Goal: Information Seeking & Learning: Find specific page/section

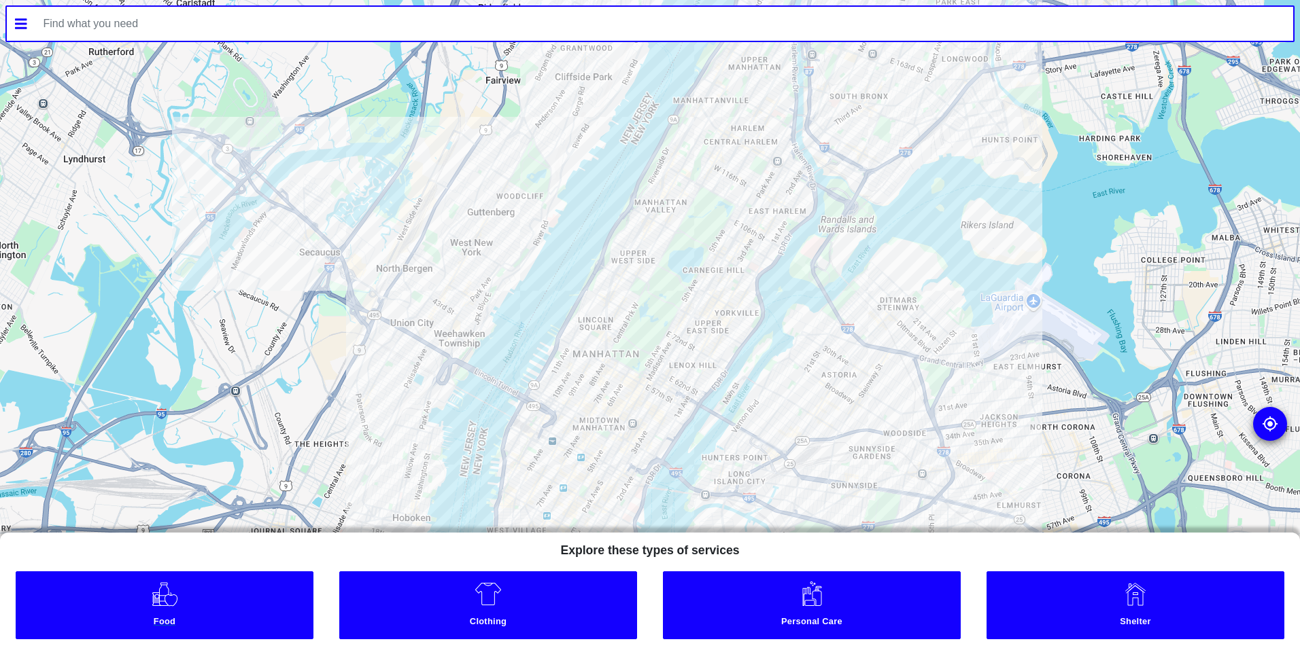
click at [226, 596] on link "Food" at bounding box center [165, 606] width 298 height 68
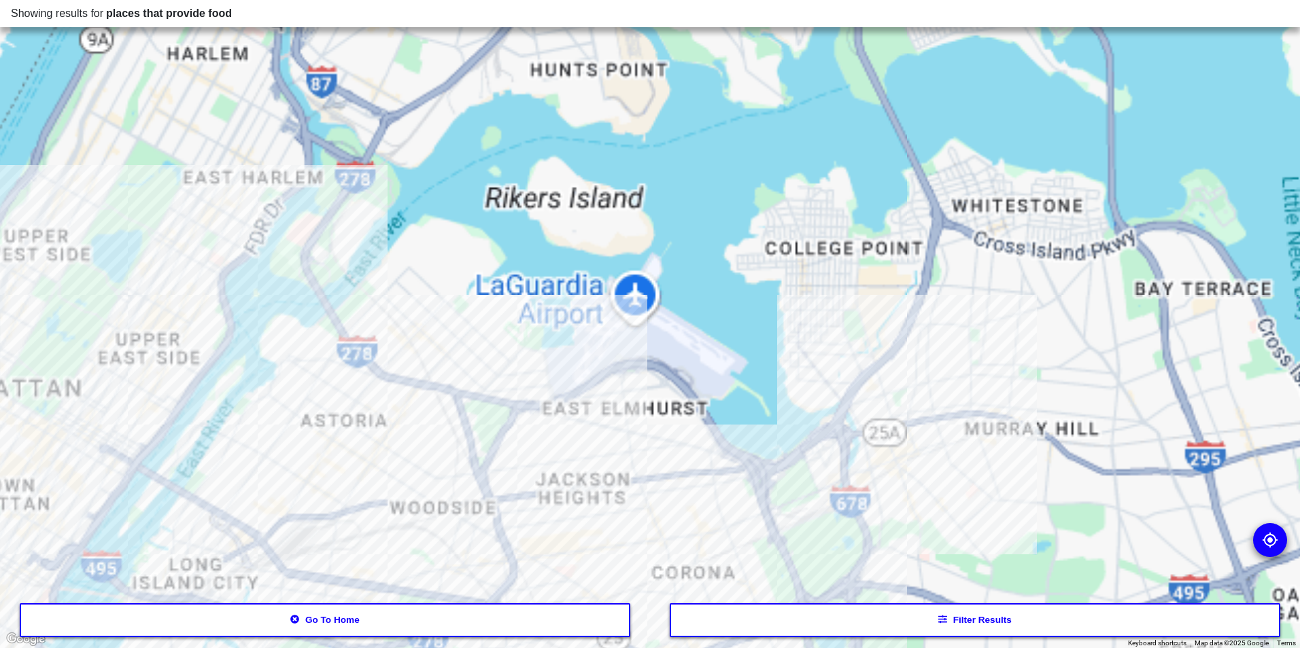
drag, startPoint x: 642, startPoint y: 407, endPoint x: 819, endPoint y: 648, distance: 298.6
click at [801, 0] on html "Showing results for places that provide food To navigate the map with touch ges…" at bounding box center [650, 0] width 1300 height 0
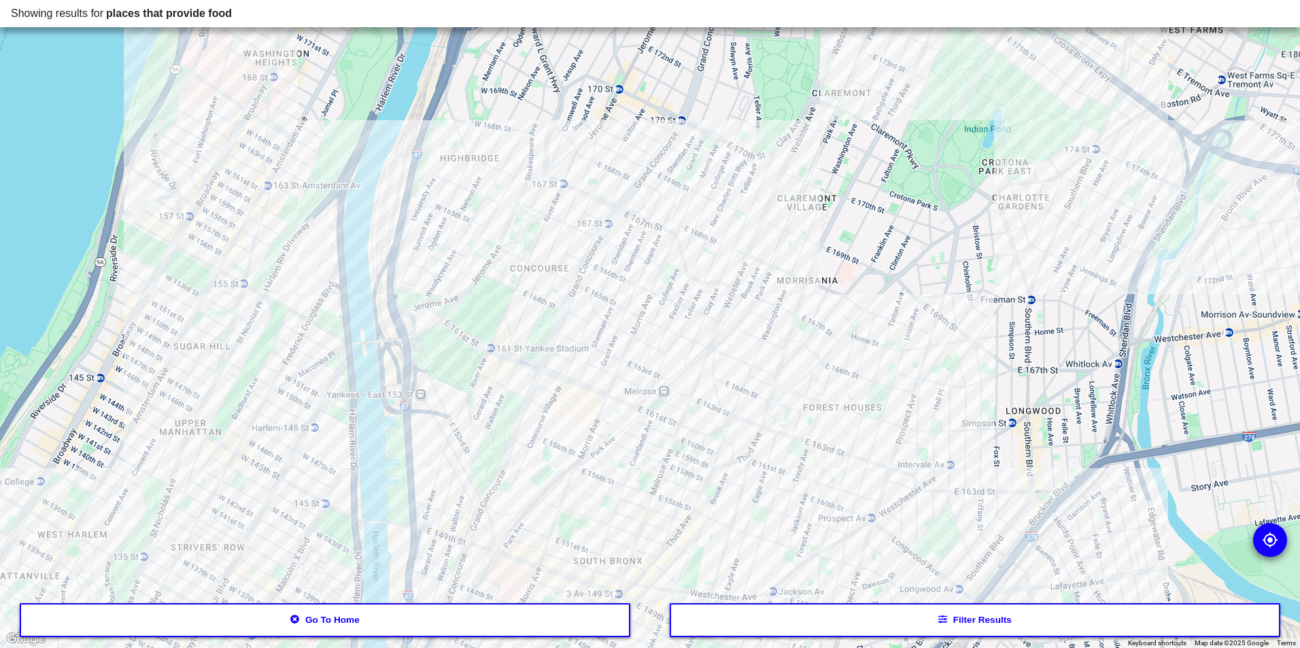
drag, startPoint x: 667, startPoint y: 156, endPoint x: 696, endPoint y: 557, distance: 402.8
click at [696, 557] on div at bounding box center [650, 324] width 1300 height 648
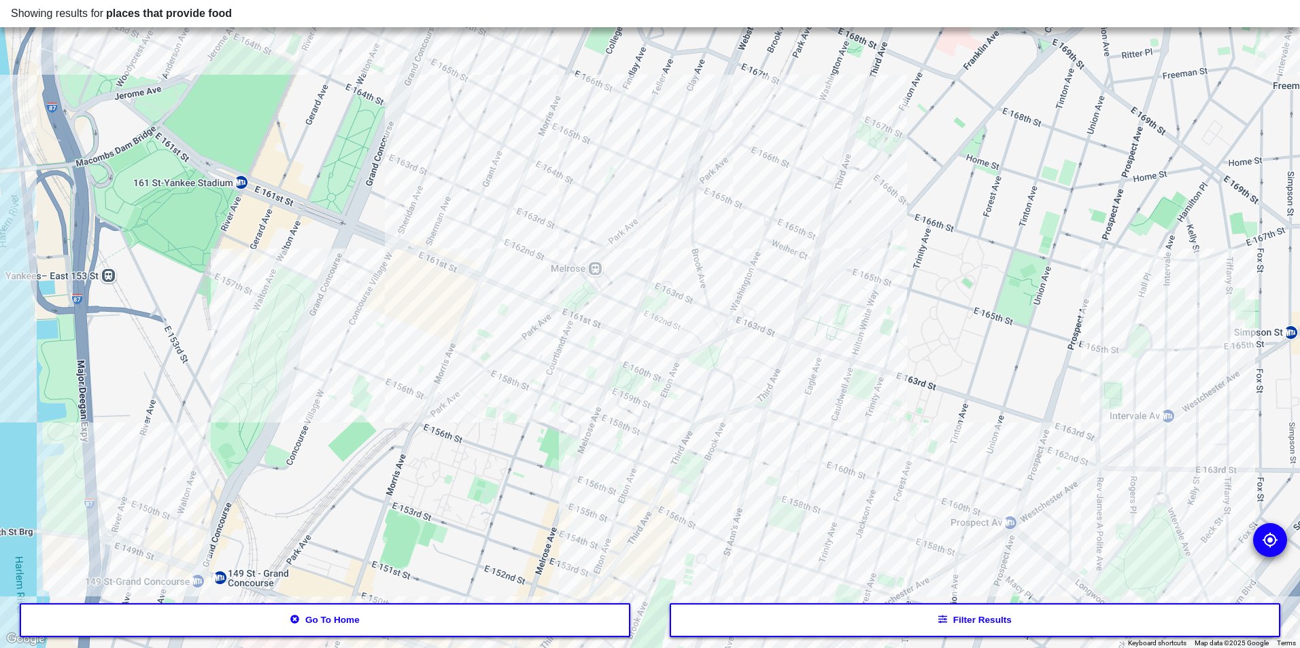
click at [644, 375] on div at bounding box center [650, 324] width 1300 height 648
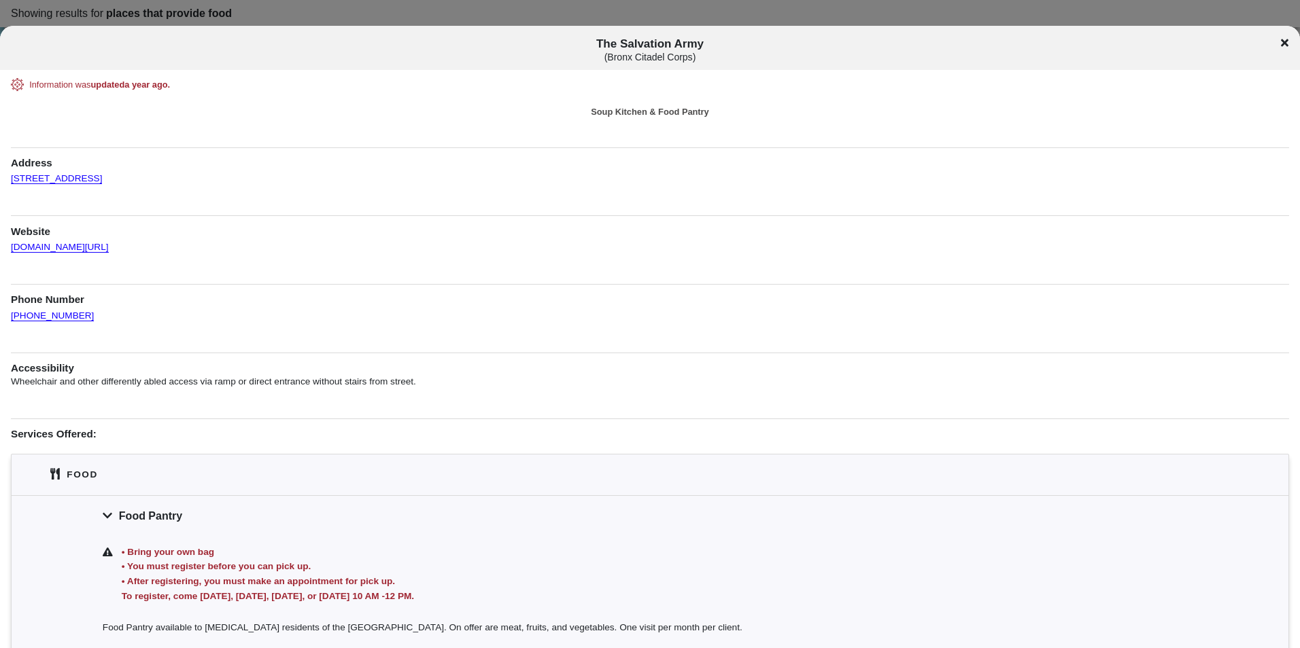
click at [1282, 44] on icon at bounding box center [1284, 42] width 7 height 11
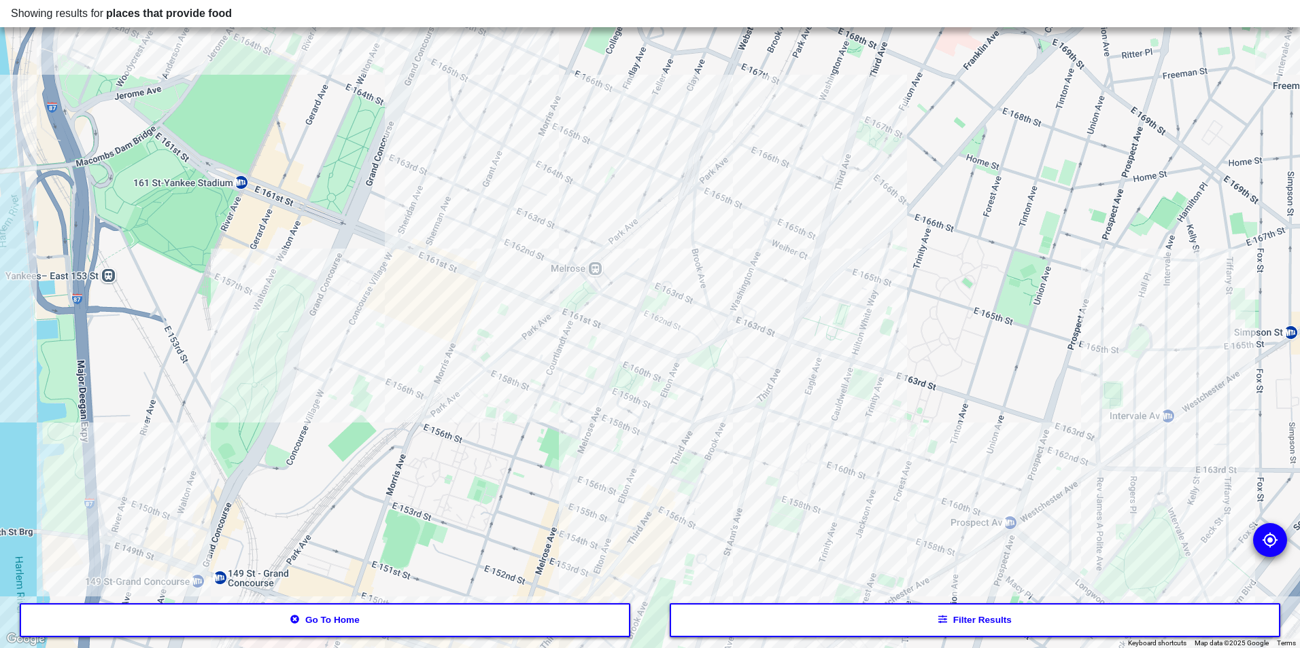
click at [396, 253] on div at bounding box center [650, 324] width 1300 height 648
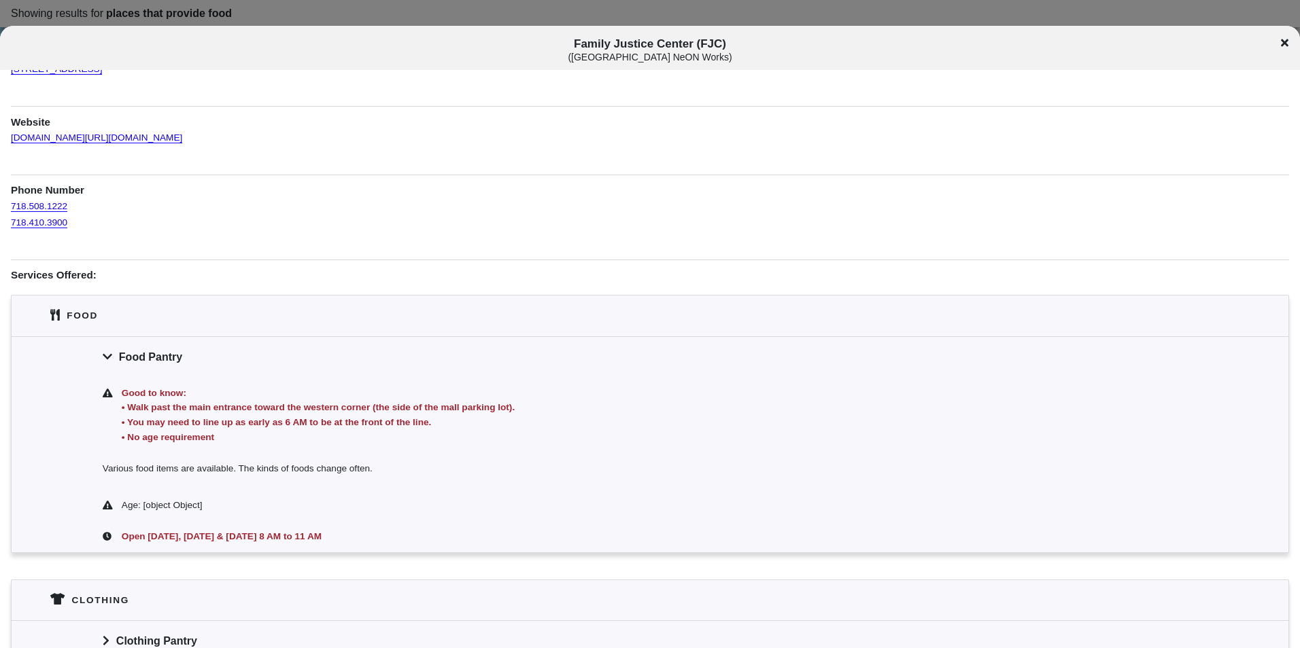
scroll to position [489, 0]
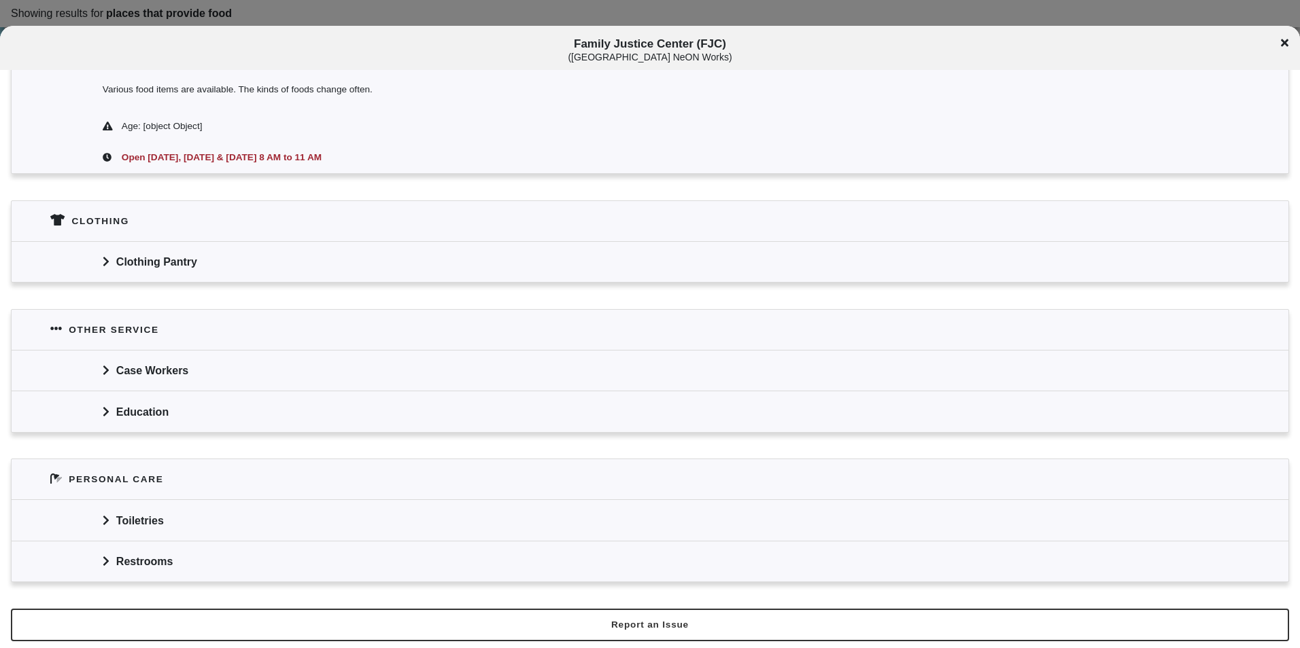
click at [302, 246] on div "Clothing Pantry" at bounding box center [650, 261] width 1277 height 41
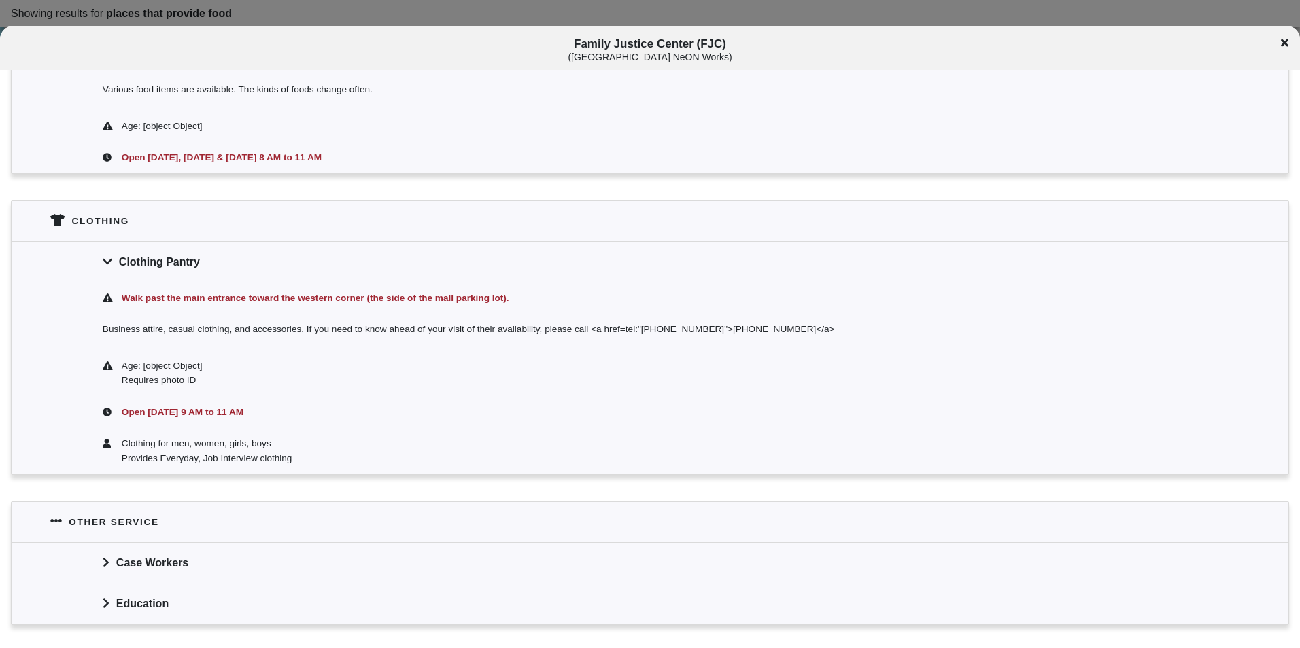
click at [299, 254] on div "Clothing Pantry" at bounding box center [650, 261] width 1277 height 41
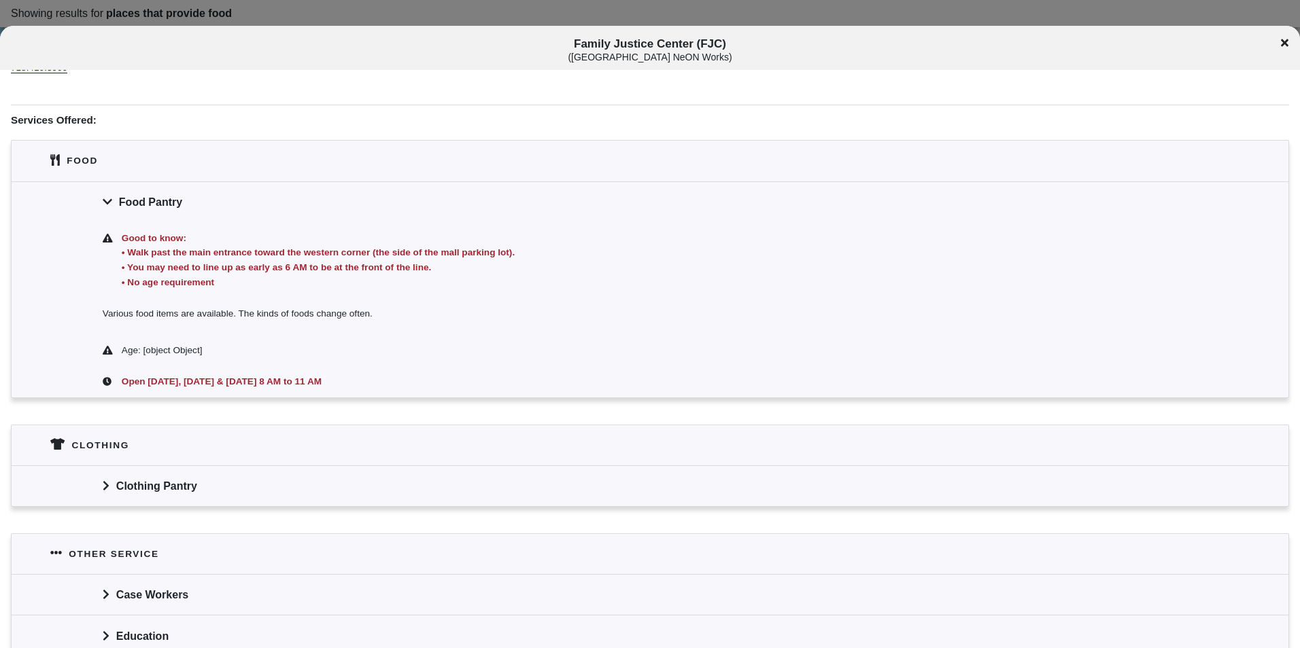
scroll to position [149, 0]
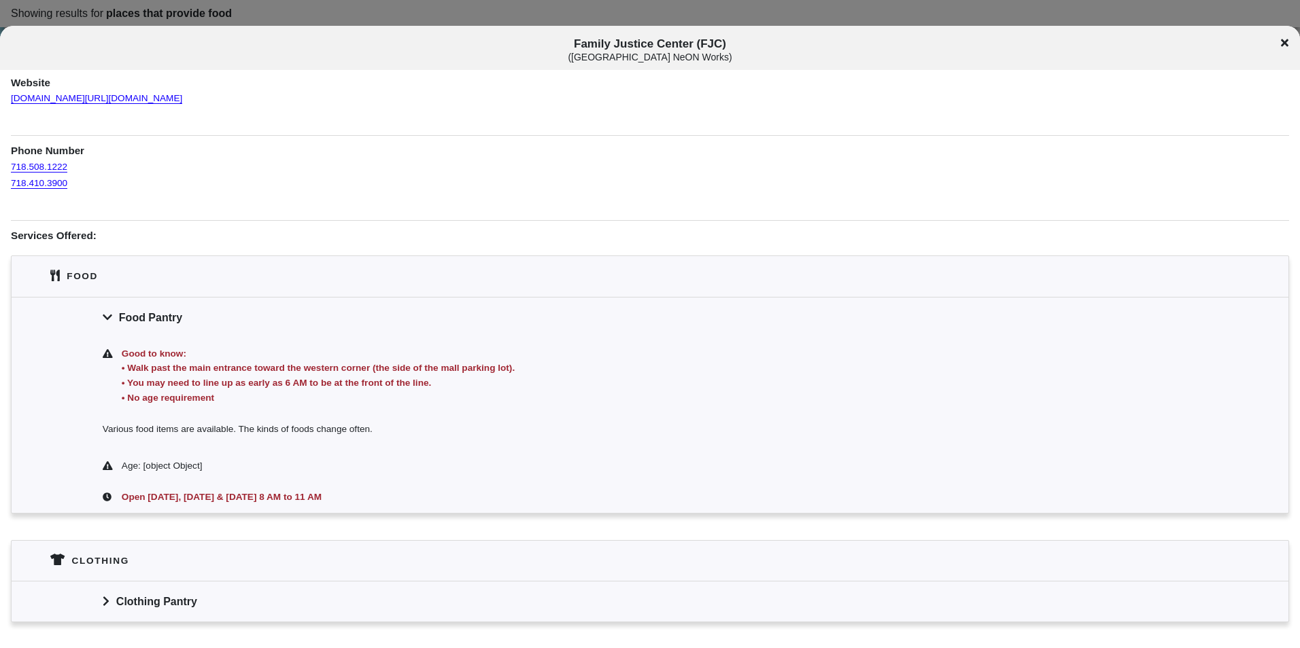
click at [1277, 42] on div "Family Justice Center (FJC) ( [GEOGRAPHIC_DATA] NeON Works )" at bounding box center [650, 49] width 1300 height 25
